Goal: Task Accomplishment & Management: Manage account settings

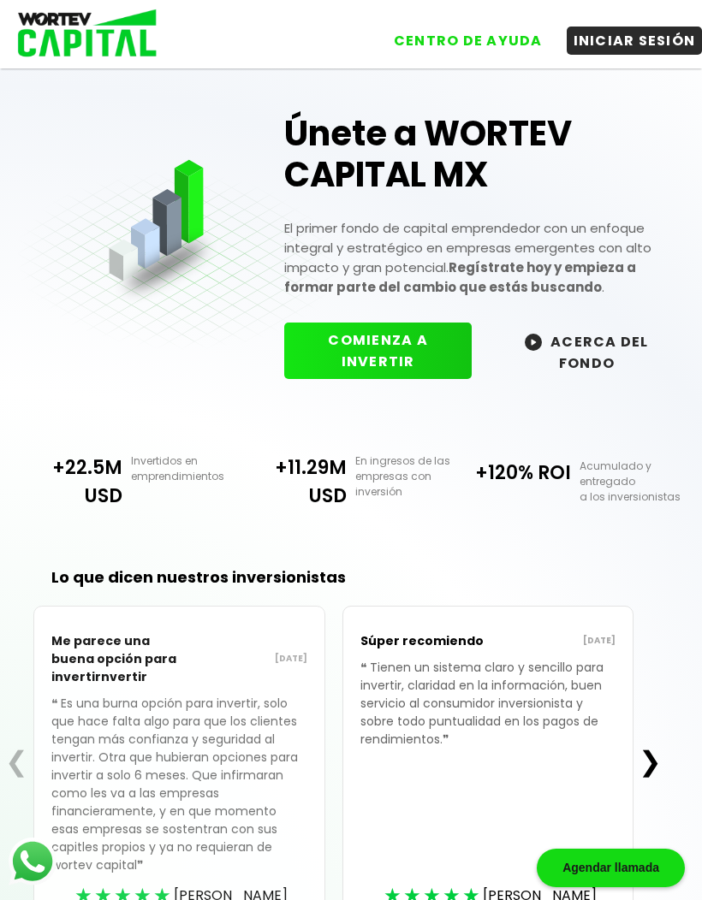
click at [641, 29] on button "INICIAR SESIÓN" at bounding box center [634, 41] width 136 height 28
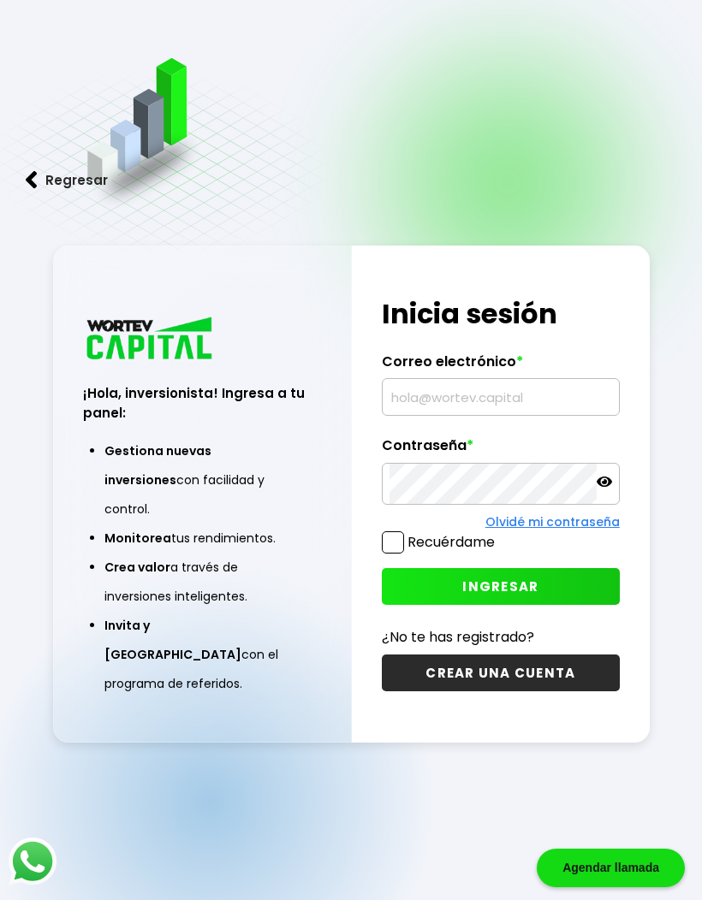
click at [535, 415] on input "text" at bounding box center [500, 397] width 222 height 36
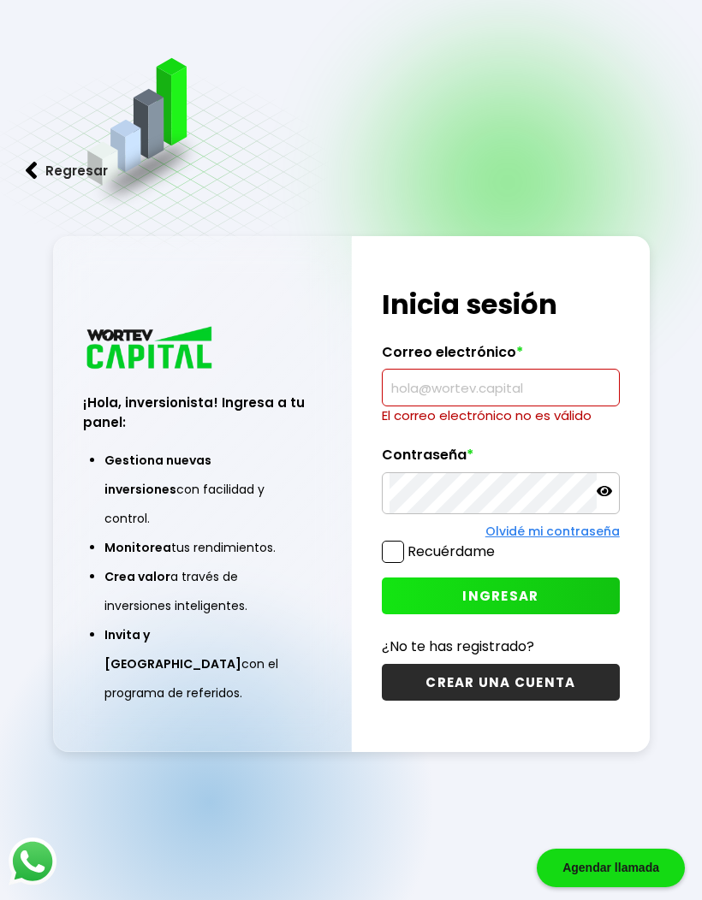
type input "[EMAIL_ADDRESS][DOMAIN_NAME]"
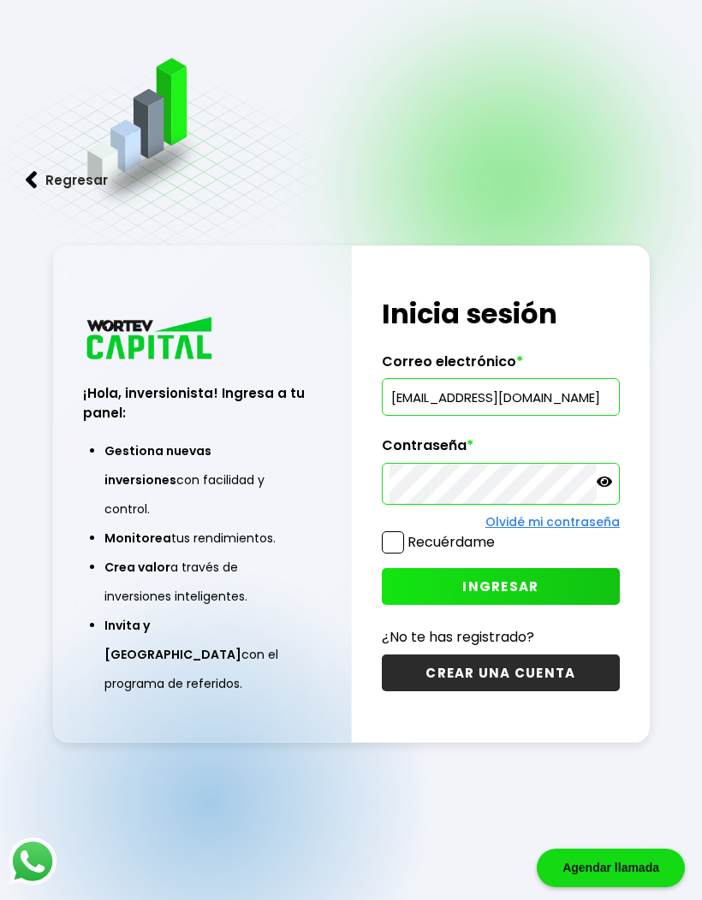
click at [522, 596] on span "INGRESAR" at bounding box center [500, 587] width 76 height 18
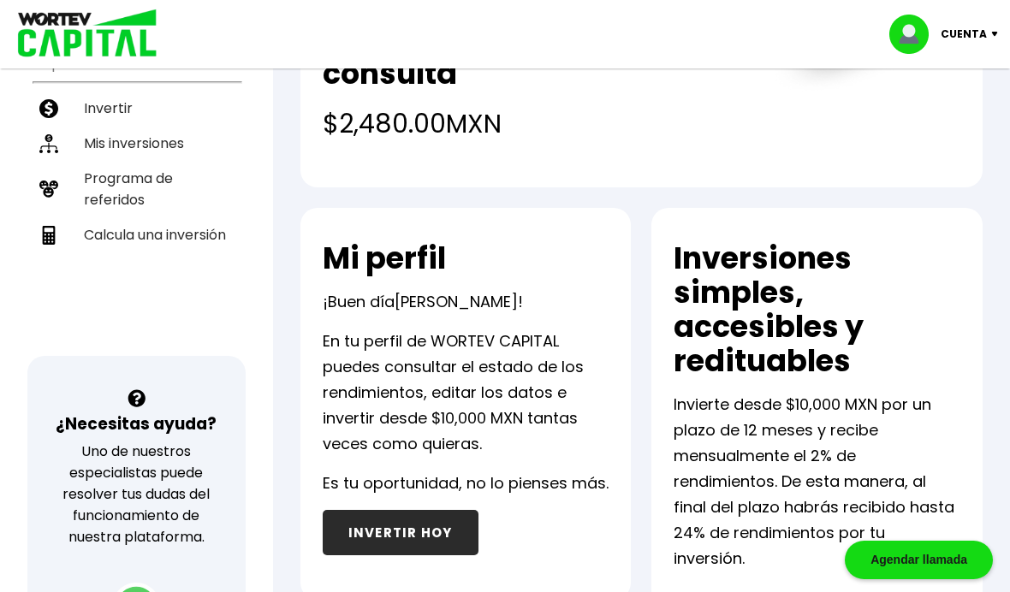
scroll to position [279, 0]
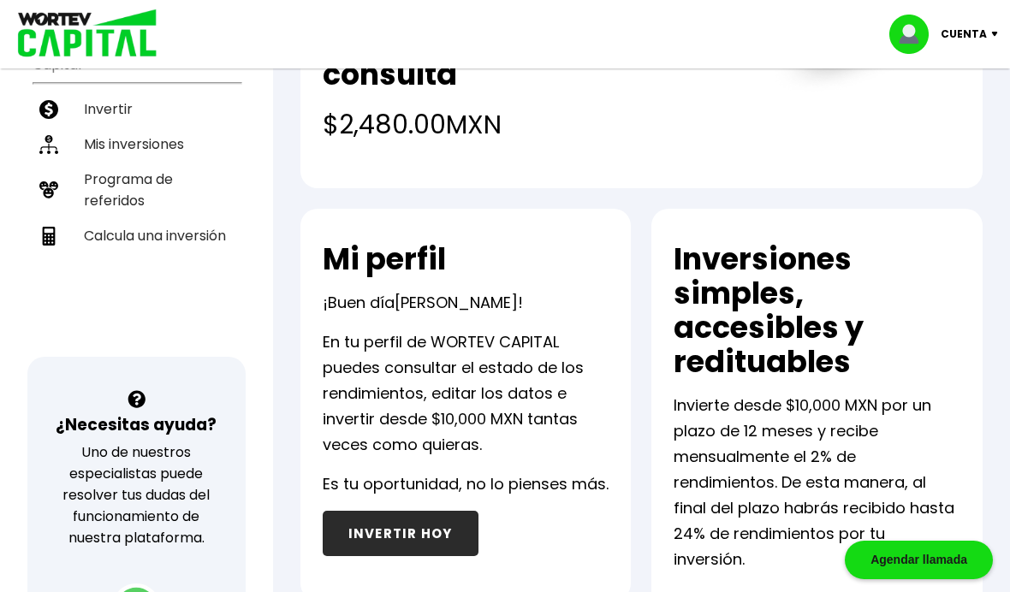
click at [157, 127] on li "Mis inversiones" at bounding box center [137, 144] width 208 height 35
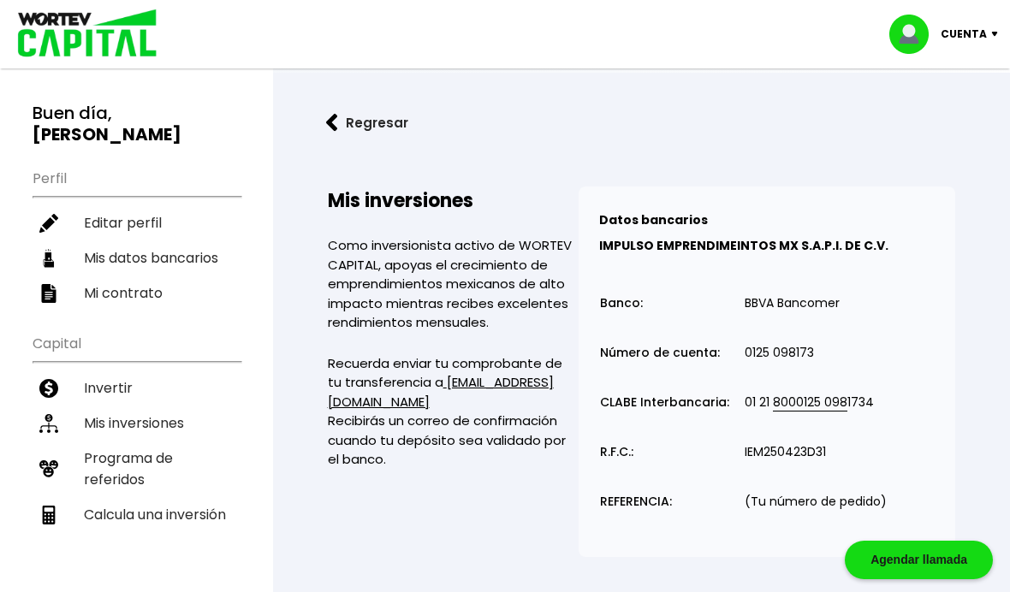
click at [349, 122] on button "Regresar" at bounding box center [366, 122] width 133 height 45
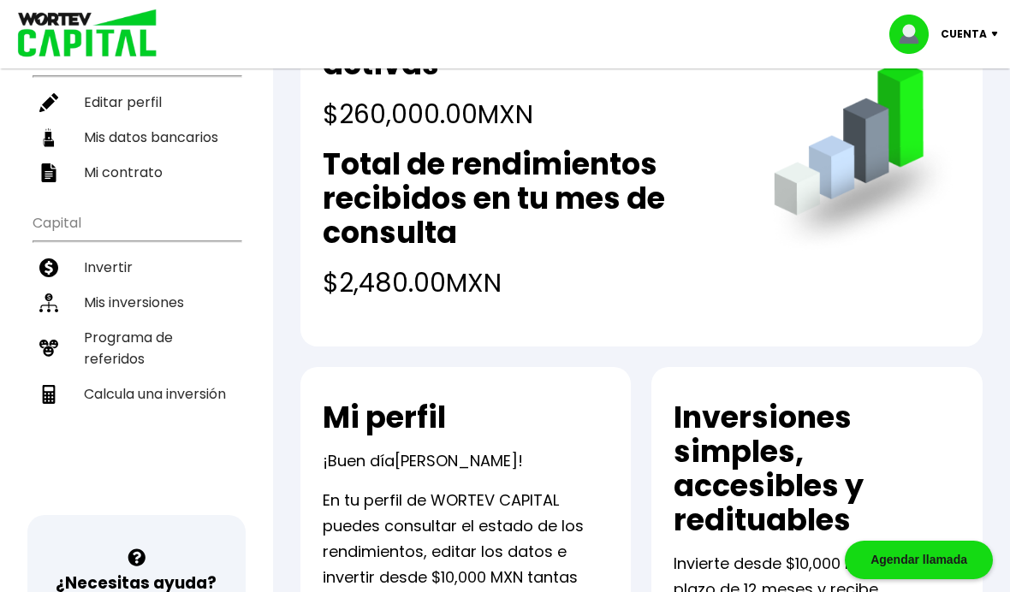
scroll to position [122, 0]
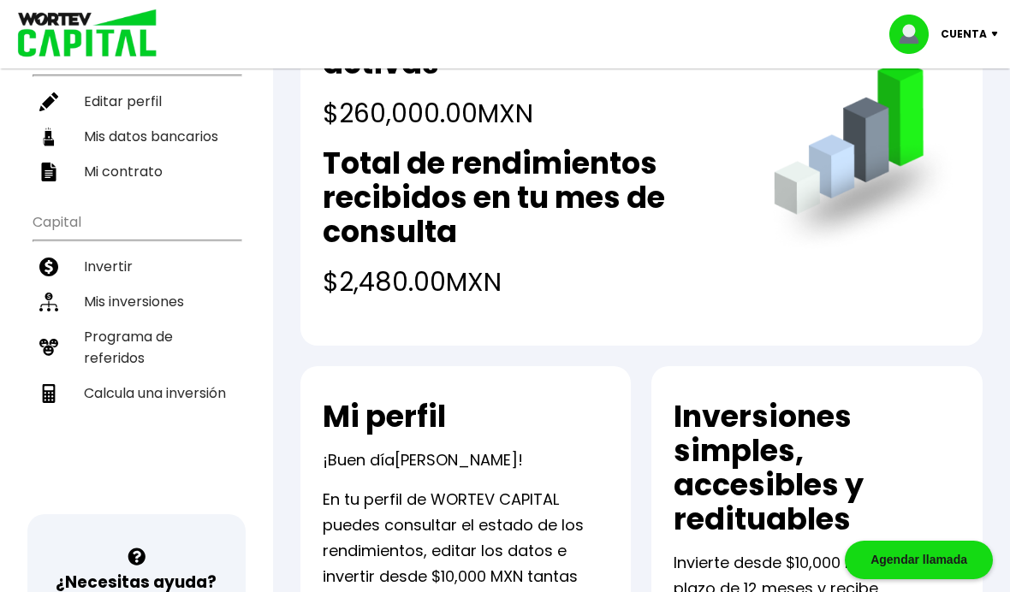
click at [180, 287] on li "Mis inversiones" at bounding box center [137, 301] width 208 height 35
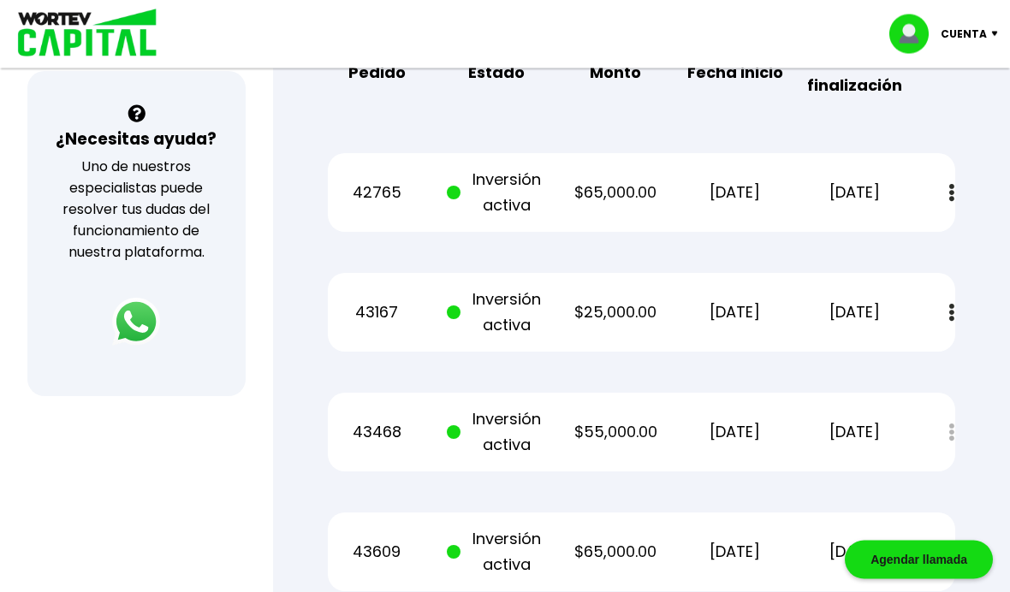
scroll to position [565, 0]
click at [701, 35] on p "Cuenta" at bounding box center [963, 34] width 46 height 26
click at [701, 120] on li "Cerrar sesión" at bounding box center [945, 120] width 137 height 35
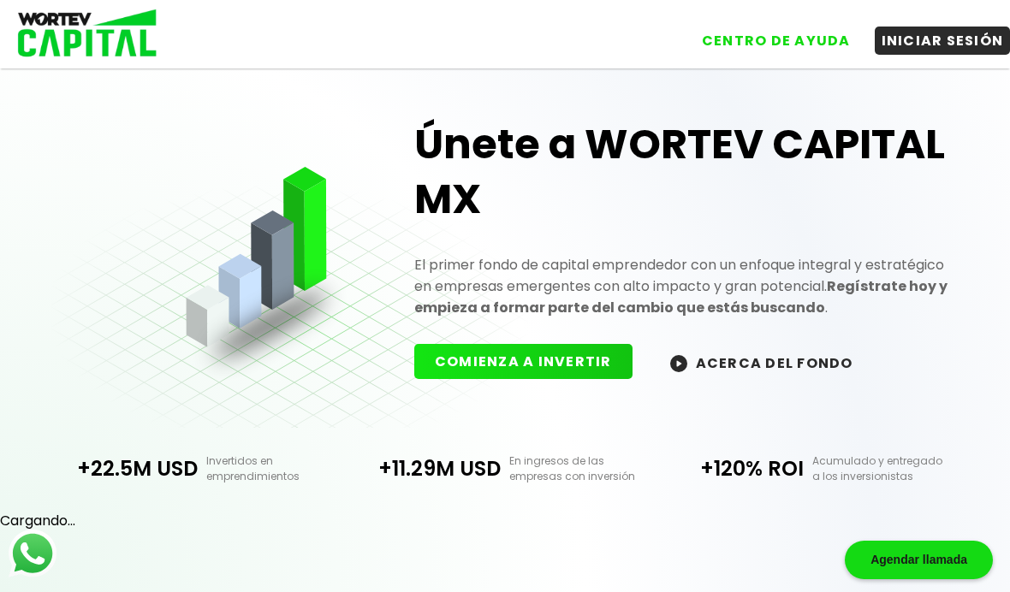
scroll to position [70, 0]
